Goal: Purchase product/service

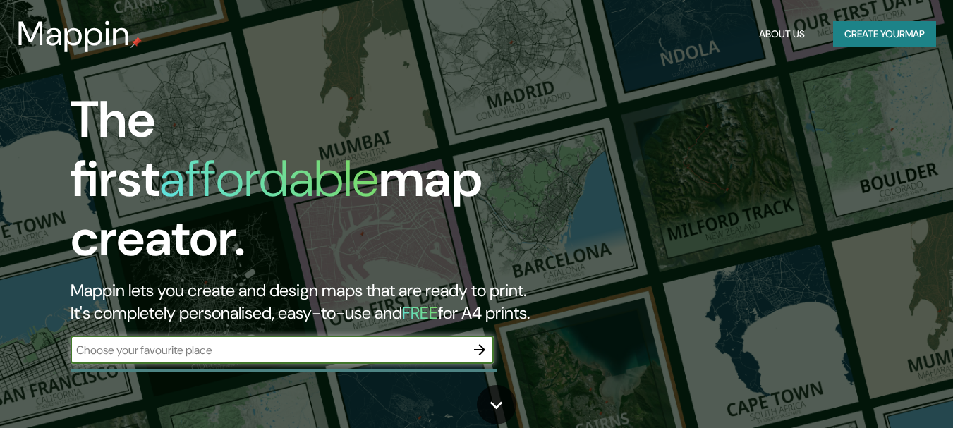
click at [245, 342] on input "text" at bounding box center [268, 350] width 395 height 16
click at [360, 342] on input "text" at bounding box center [268, 350] width 395 height 16
type input "puente [PERSON_NAME]"
click at [484, 341] on icon "button" at bounding box center [479, 349] width 17 height 17
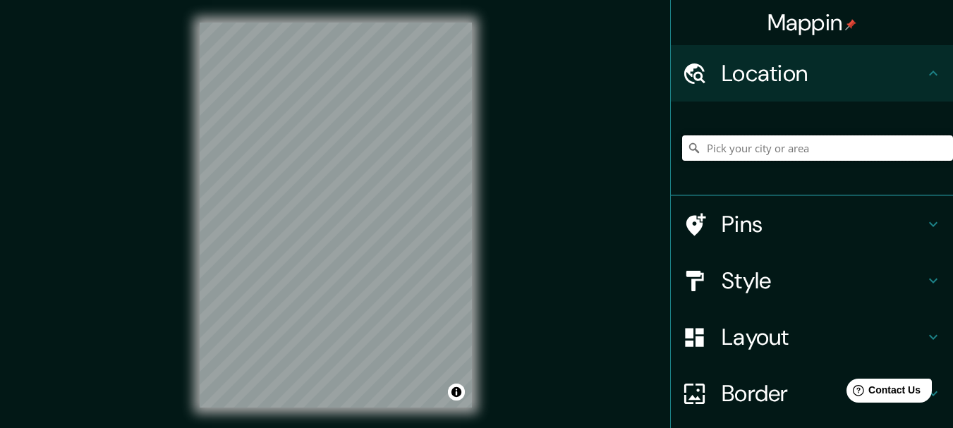
click at [814, 143] on input "Pick your city or area" at bounding box center [817, 147] width 271 height 25
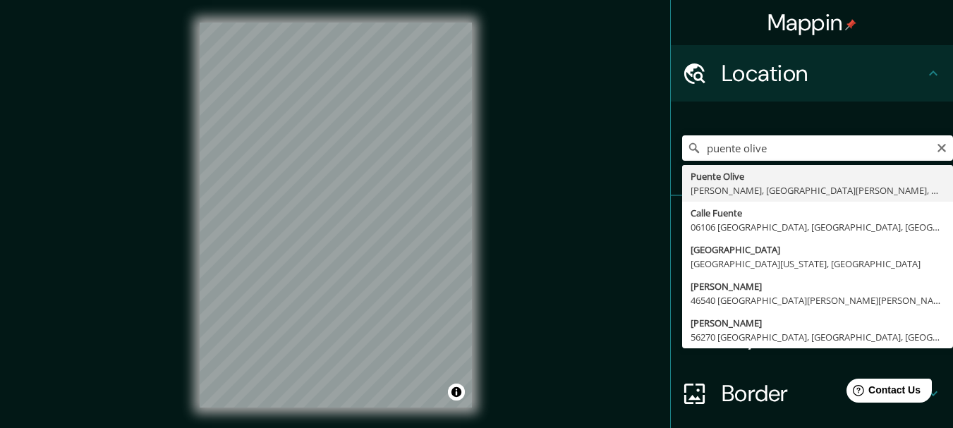
type input "Puente Olive, [PERSON_NAME], [GEOGRAPHIC_DATA][PERSON_NAME], M5501, [GEOGRAPHIC…"
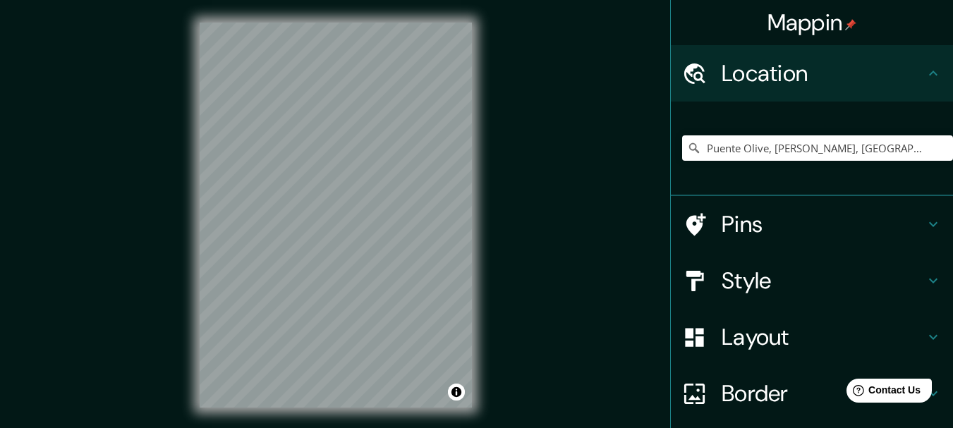
click at [774, 269] on h4 "Style" at bounding box center [822, 281] width 203 height 28
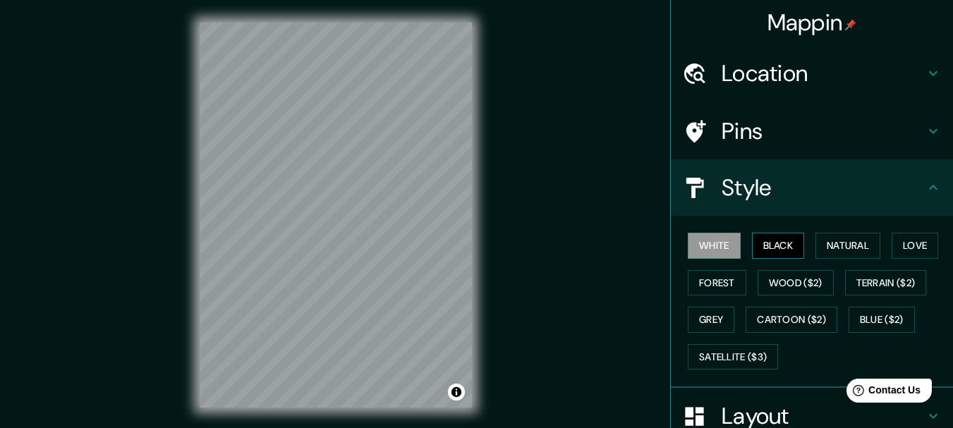
click at [788, 245] on button "Black" at bounding box center [778, 246] width 53 height 26
click at [829, 246] on button "Natural" at bounding box center [847, 246] width 65 height 26
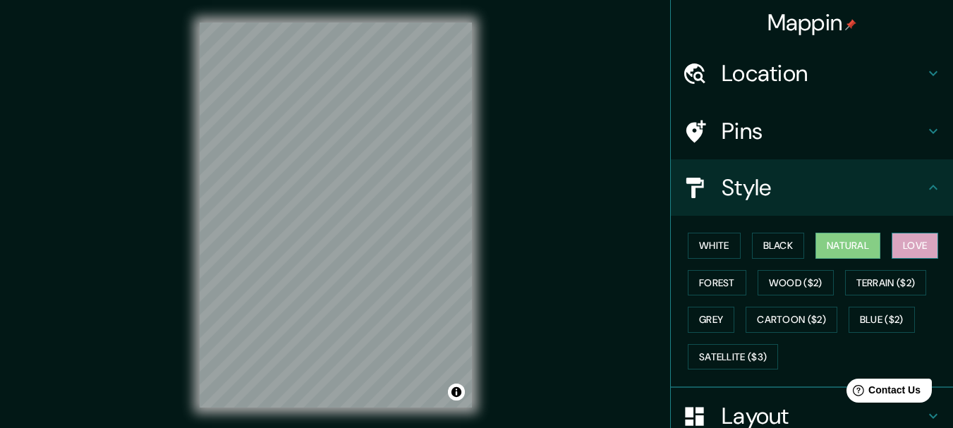
click at [893, 242] on button "Love" at bounding box center [914, 246] width 47 height 26
click at [701, 286] on button "Forest" at bounding box center [717, 283] width 59 height 26
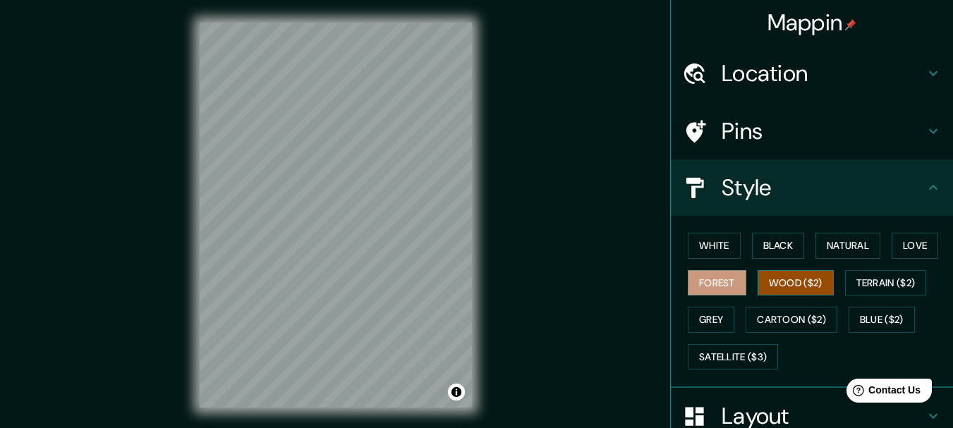
click at [778, 286] on button "Wood ($2)" at bounding box center [795, 283] width 76 height 26
click at [887, 277] on button "Terrain ($2)" at bounding box center [886, 283] width 82 height 26
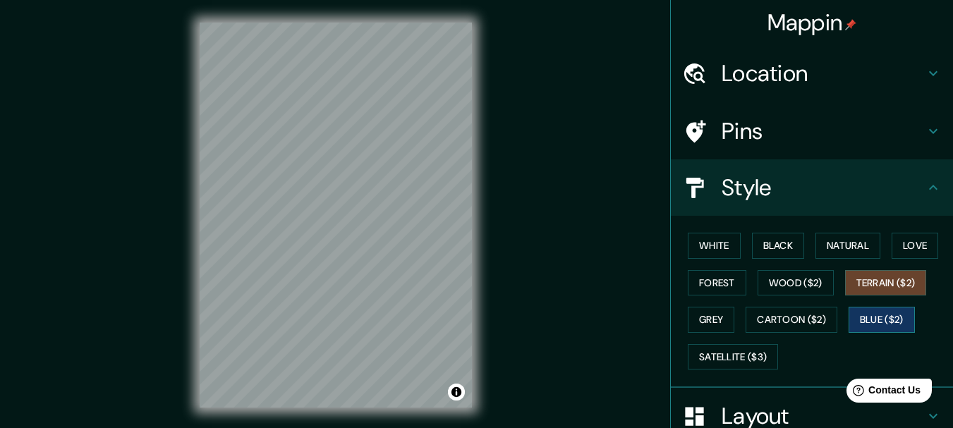
click at [859, 329] on button "Blue ($2)" at bounding box center [881, 320] width 66 height 26
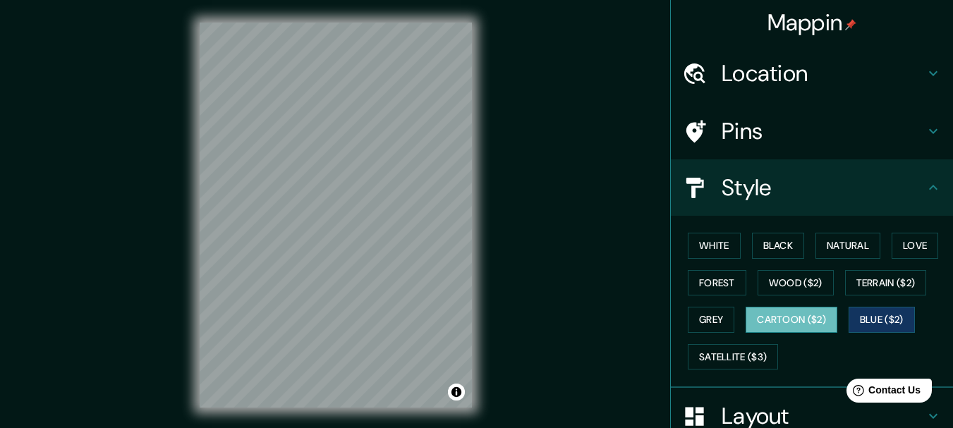
click at [810, 314] on button "Cartoon ($2)" at bounding box center [791, 320] width 92 height 26
click at [711, 325] on button "Grey" at bounding box center [711, 320] width 47 height 26
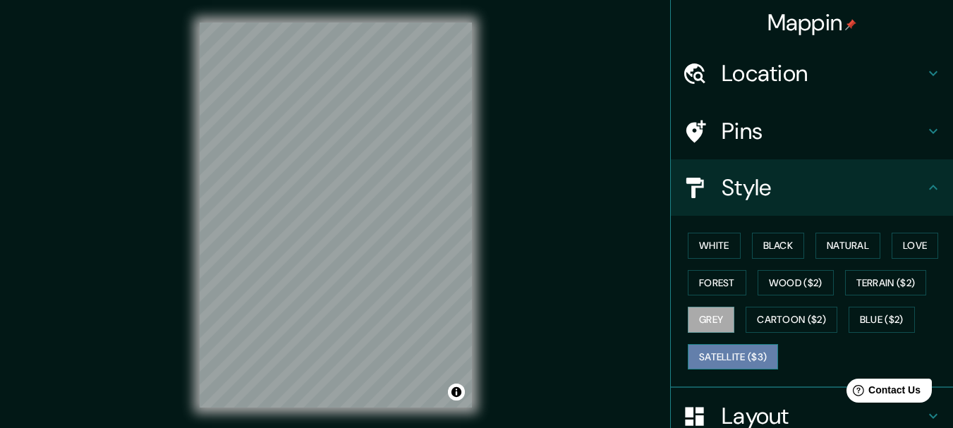
click at [738, 362] on button "Satellite ($3)" at bounding box center [733, 357] width 90 height 26
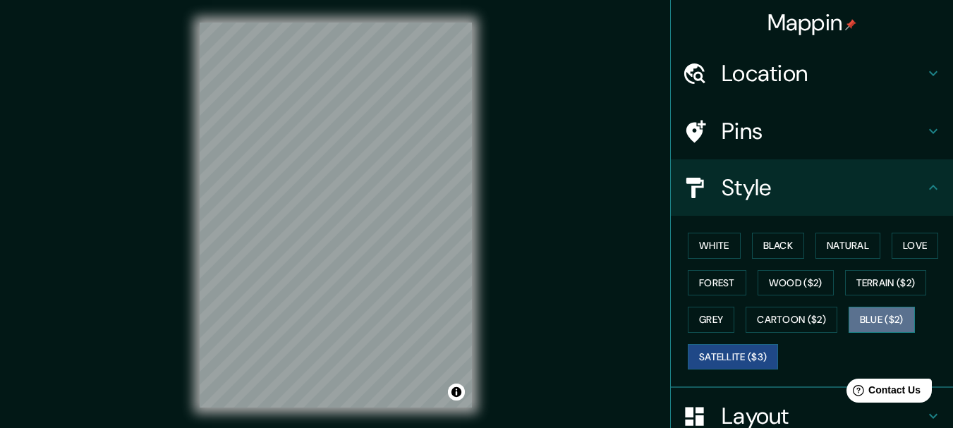
click at [893, 319] on button "Blue ($2)" at bounding box center [881, 320] width 66 height 26
drag, startPoint x: 776, startPoint y: 322, endPoint x: 711, endPoint y: 351, distance: 71.0
click at [776, 322] on button "Cartoon ($2)" at bounding box center [791, 320] width 92 height 26
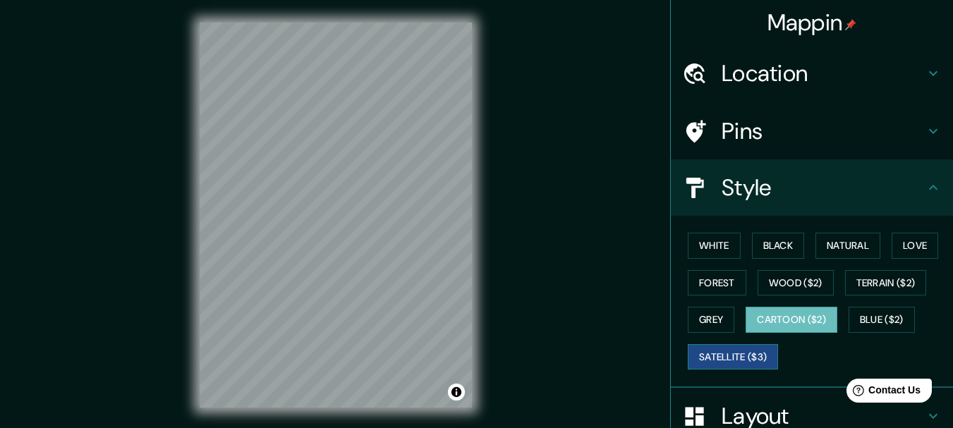
click at [696, 358] on button "Satellite ($3)" at bounding box center [733, 357] width 90 height 26
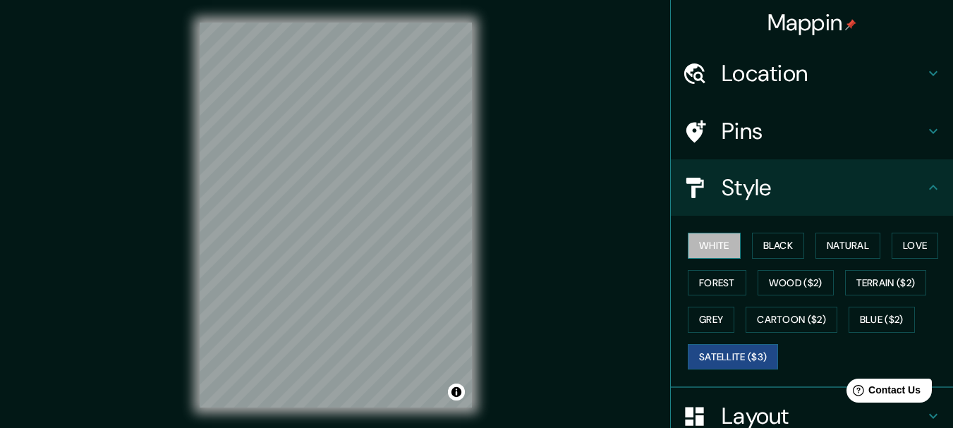
click at [701, 247] on button "White" at bounding box center [714, 246] width 53 height 26
